Goal: Task Accomplishment & Management: Manage account settings

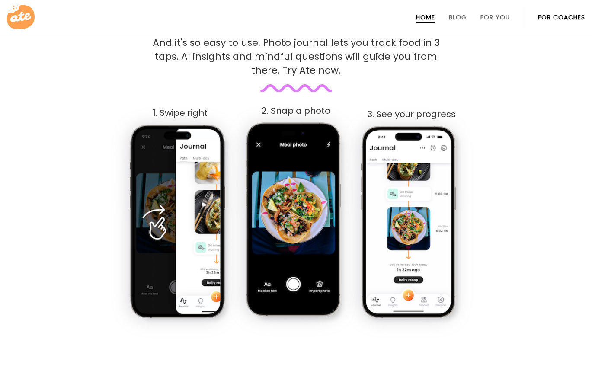
scroll to position [453, 0]
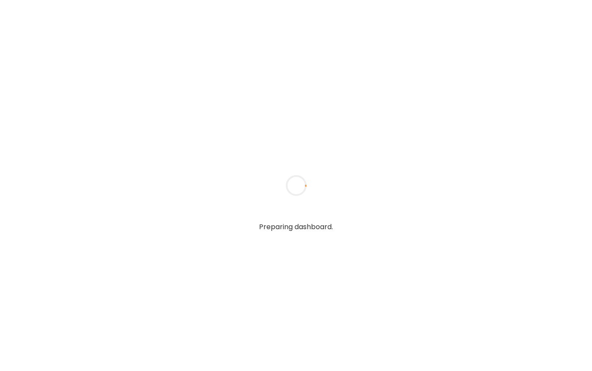
type input "**********"
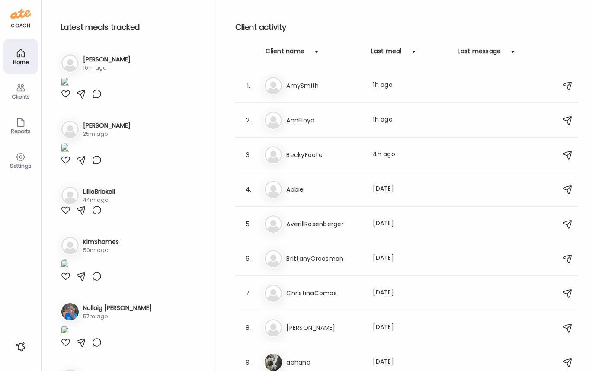
type input "**********"
click at [20, 158] on icon at bounding box center [21, 157] width 10 height 10
